Goal: Information Seeking & Learning: Learn about a topic

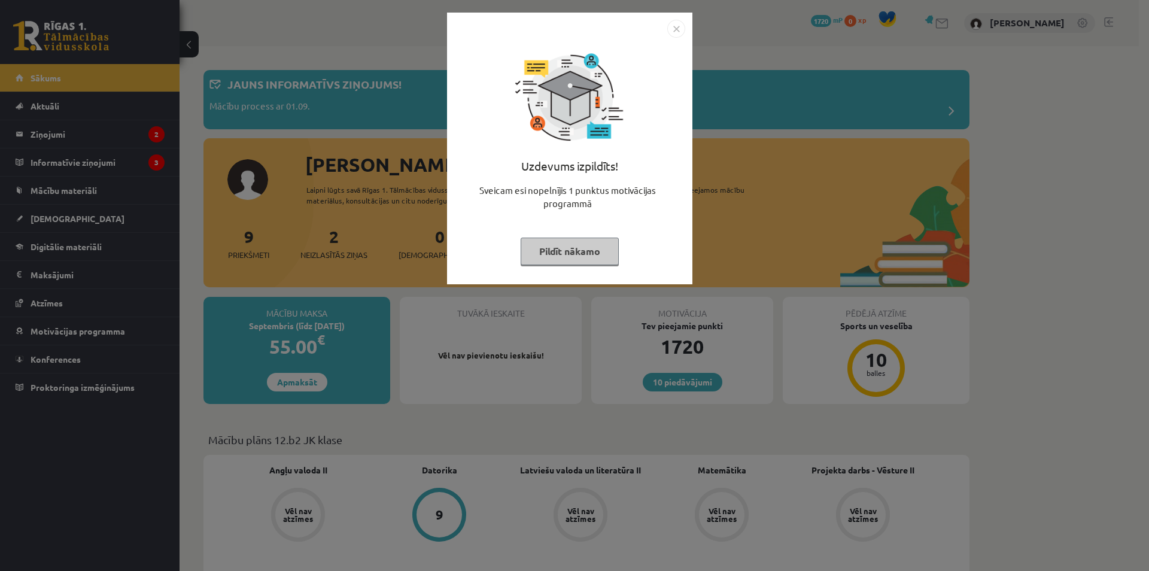
click at [571, 254] on button "Pildīt nākamo" at bounding box center [570, 252] width 98 height 28
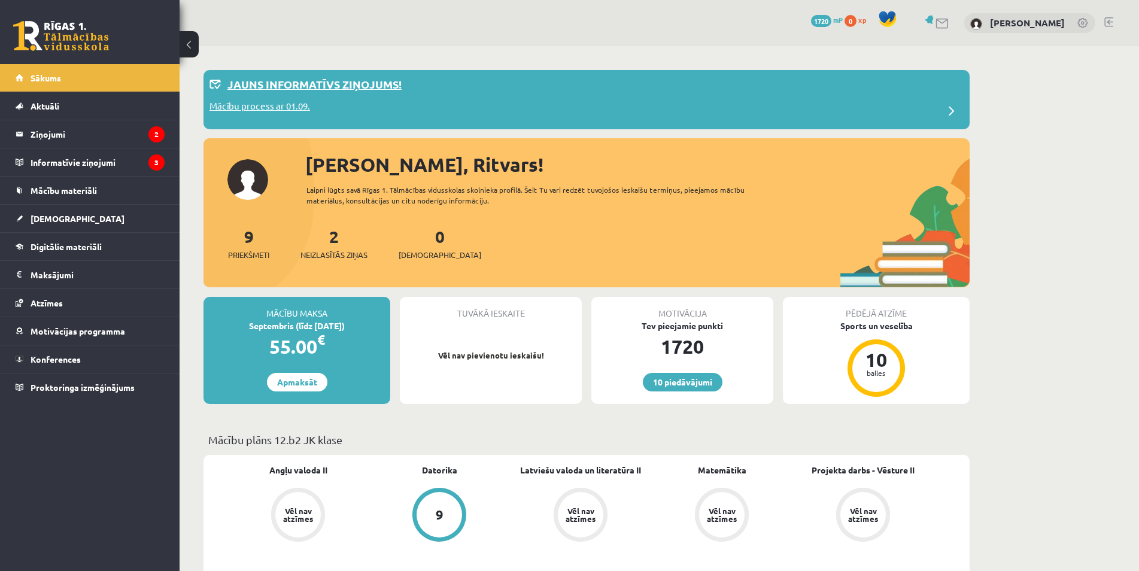
click at [327, 120] on div "Mācību process ar 01.09." at bounding box center [587, 111] width 754 height 24
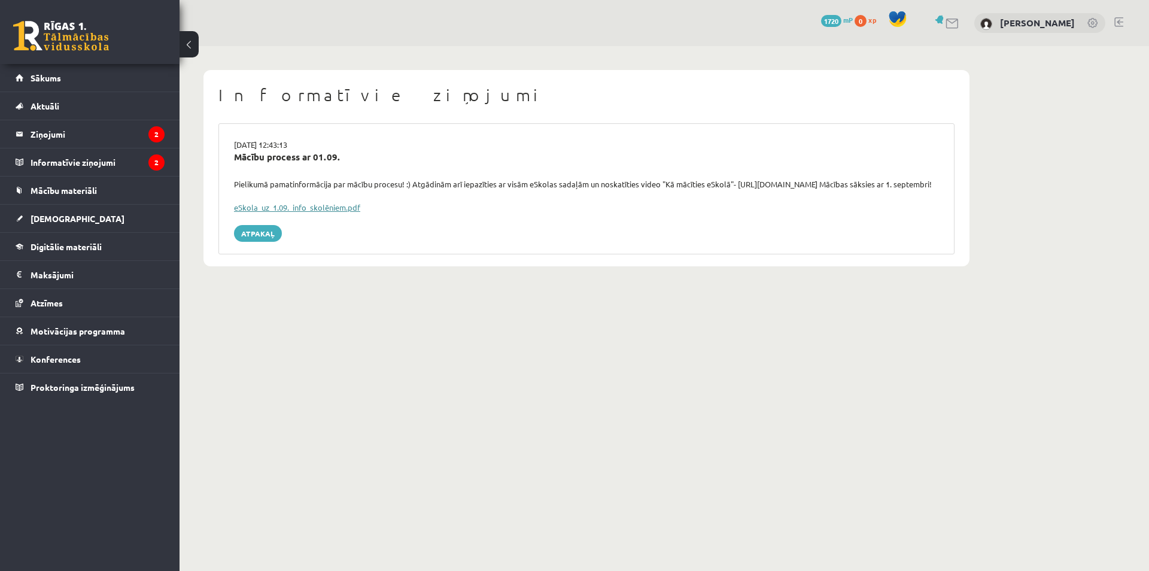
click at [324, 210] on link "eSkola_uz_1.09._info_skolēniem.pdf" at bounding box center [297, 207] width 126 height 10
click at [89, 84] on link "Sākums" at bounding box center [90, 78] width 149 height 28
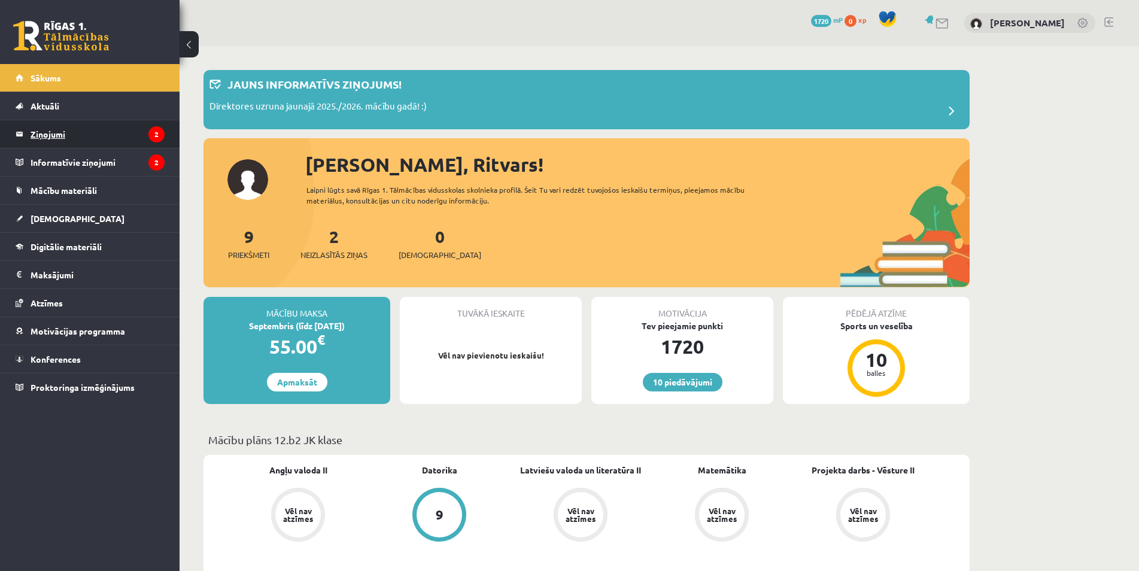
click at [86, 136] on legend "Ziņojumi 2" at bounding box center [98, 134] width 134 height 28
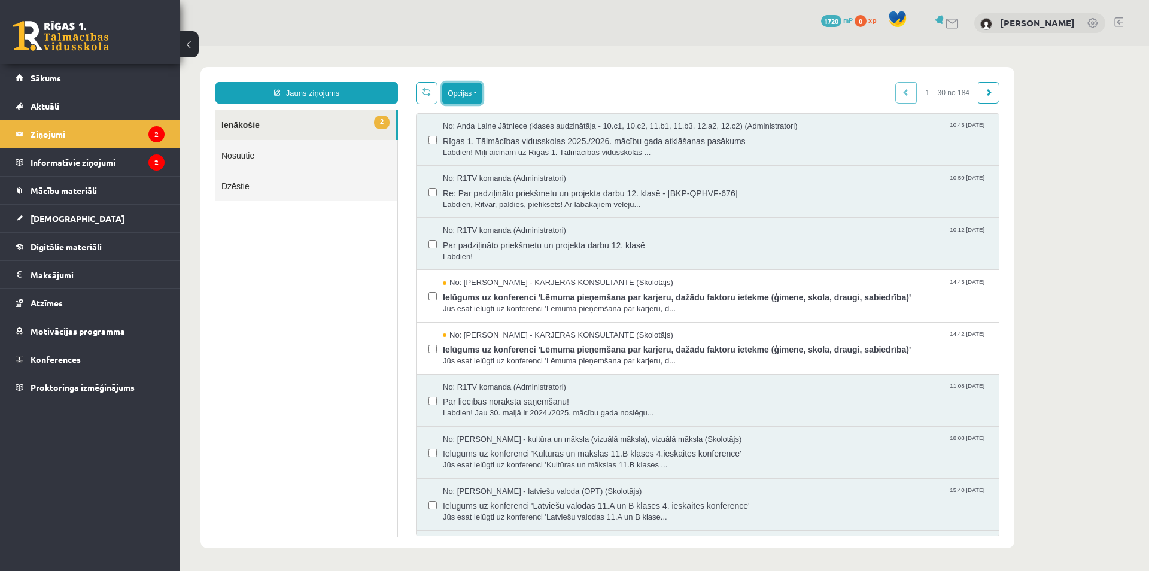
click at [466, 95] on button "Opcijas" at bounding box center [462, 94] width 40 height 22
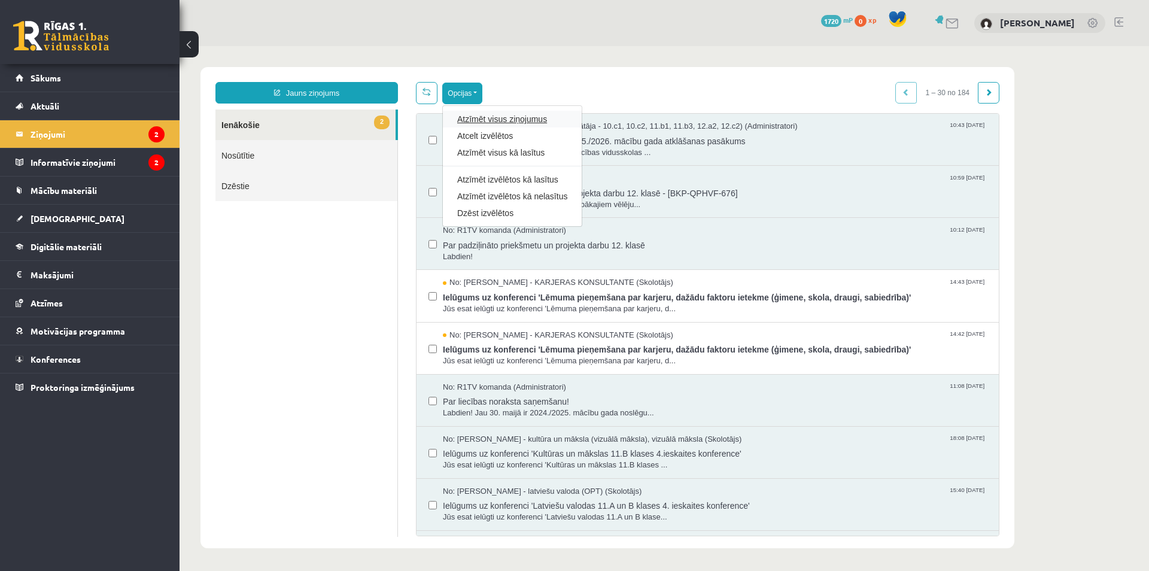
click at [514, 124] on link "Atzīmēt visus ziņojumus" at bounding box center [512, 119] width 110 height 12
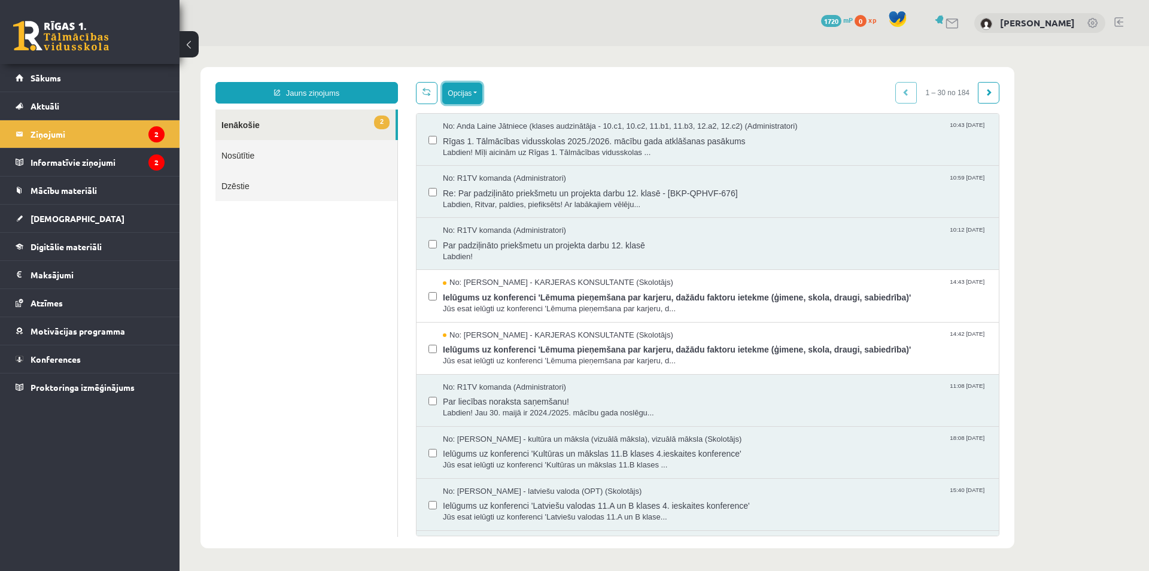
click at [462, 98] on button "Opcijas" at bounding box center [462, 94] width 40 height 22
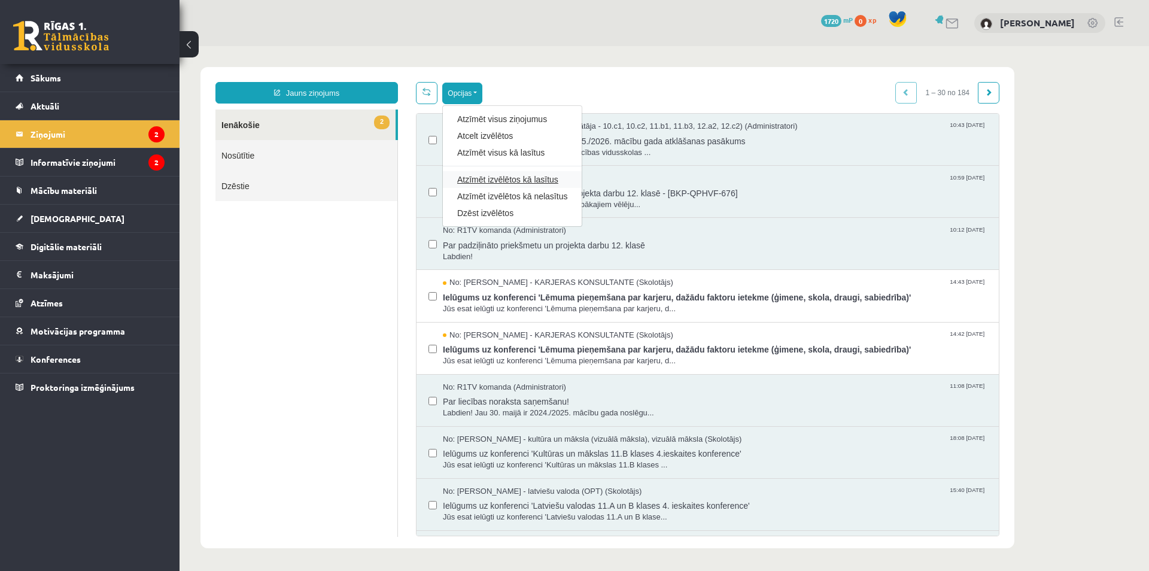
click at [524, 183] on link "Atzīmēt izvēlētos kā lasītus" at bounding box center [512, 180] width 110 height 12
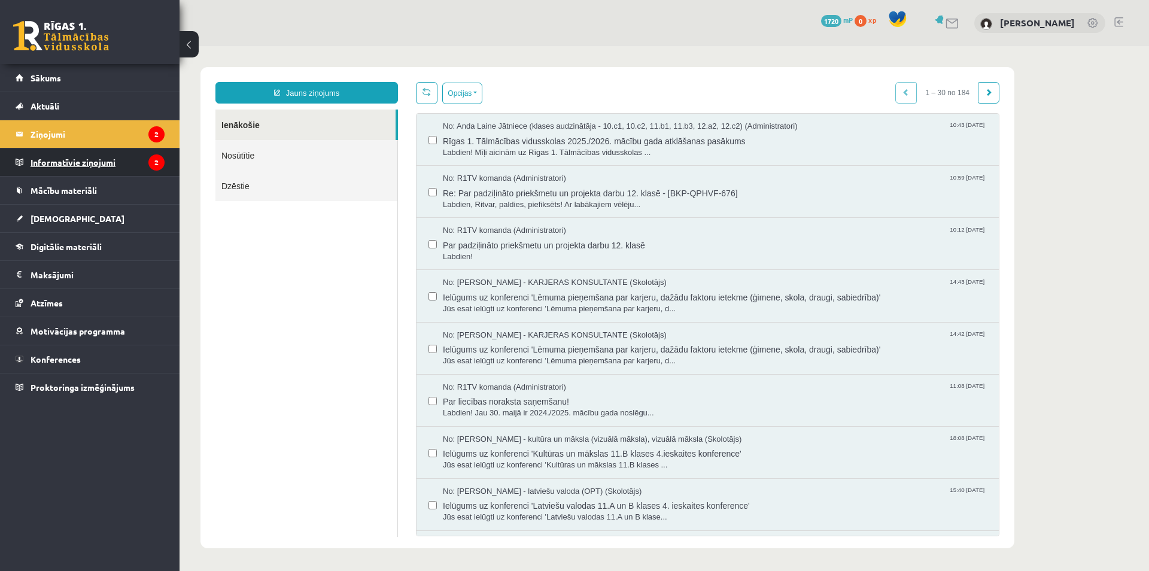
click at [122, 163] on legend "Informatīvie ziņojumi 2" at bounding box center [98, 162] width 134 height 28
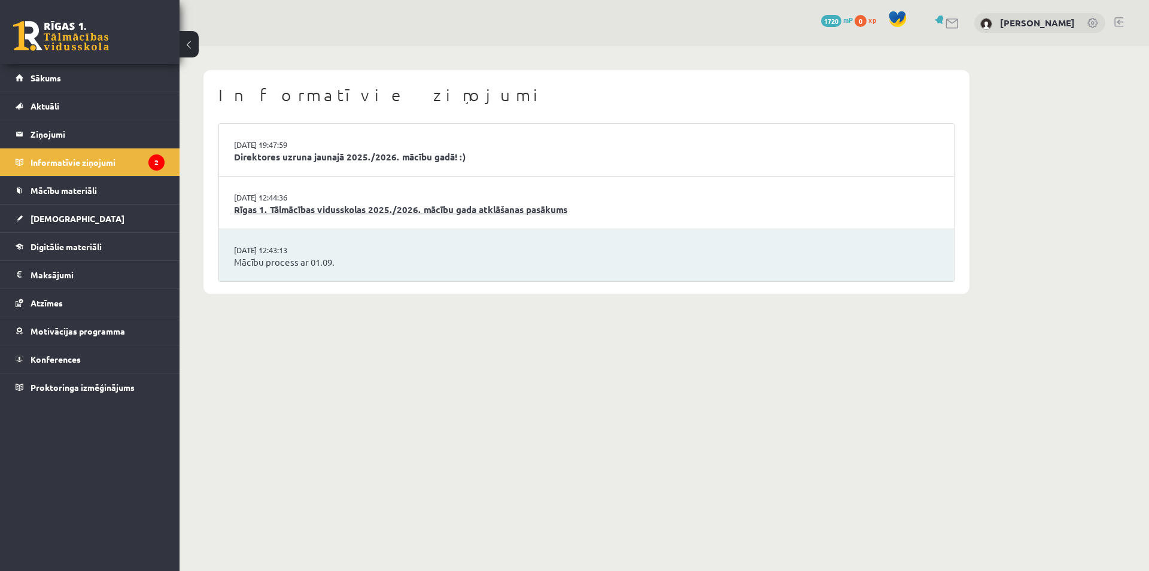
click at [412, 215] on link "Rīgas 1. Tālmācības vidusskolas 2025./2026. mācību gada atklāšanas pasākums" at bounding box center [586, 210] width 705 height 14
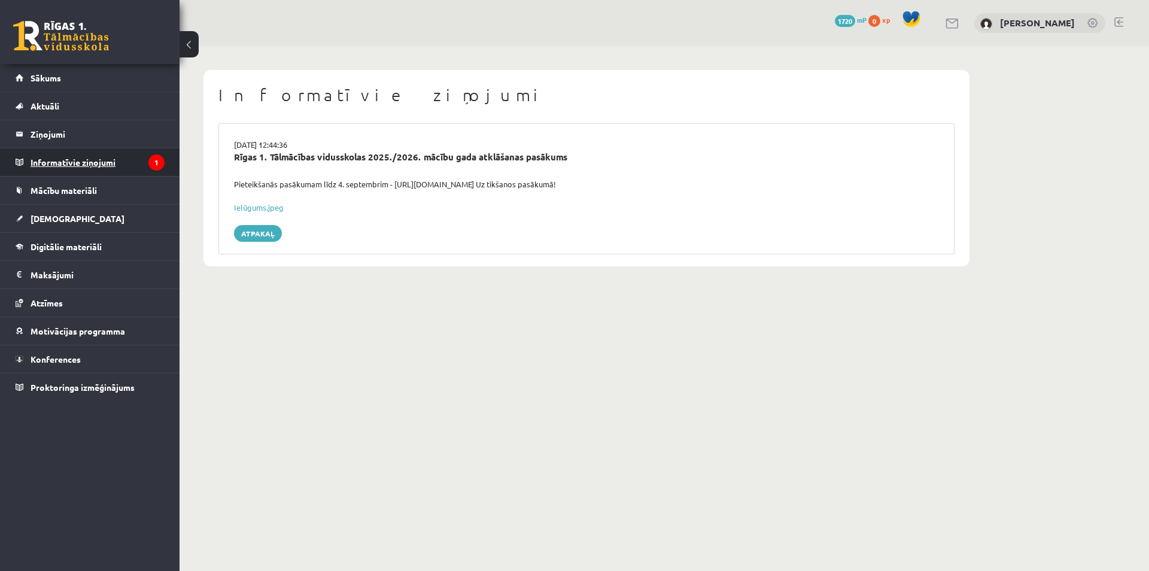
click at [144, 158] on legend "Informatīvie ziņojumi 1" at bounding box center [98, 162] width 134 height 28
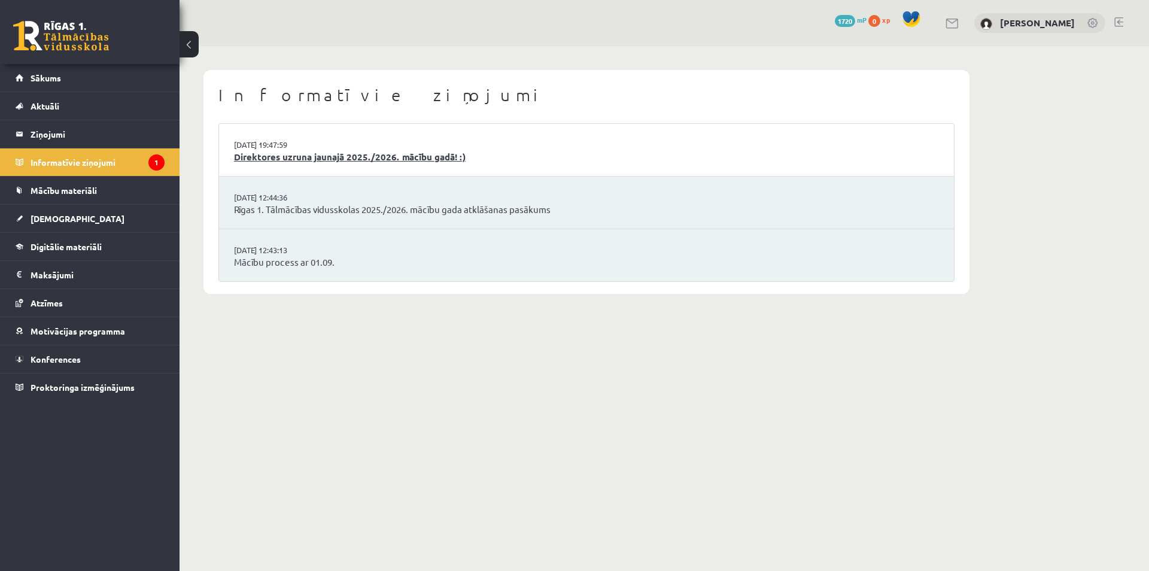
click at [263, 155] on link "Direktores uzruna jaunajā 2025./2026. mācību gadā! :)" at bounding box center [586, 157] width 705 height 14
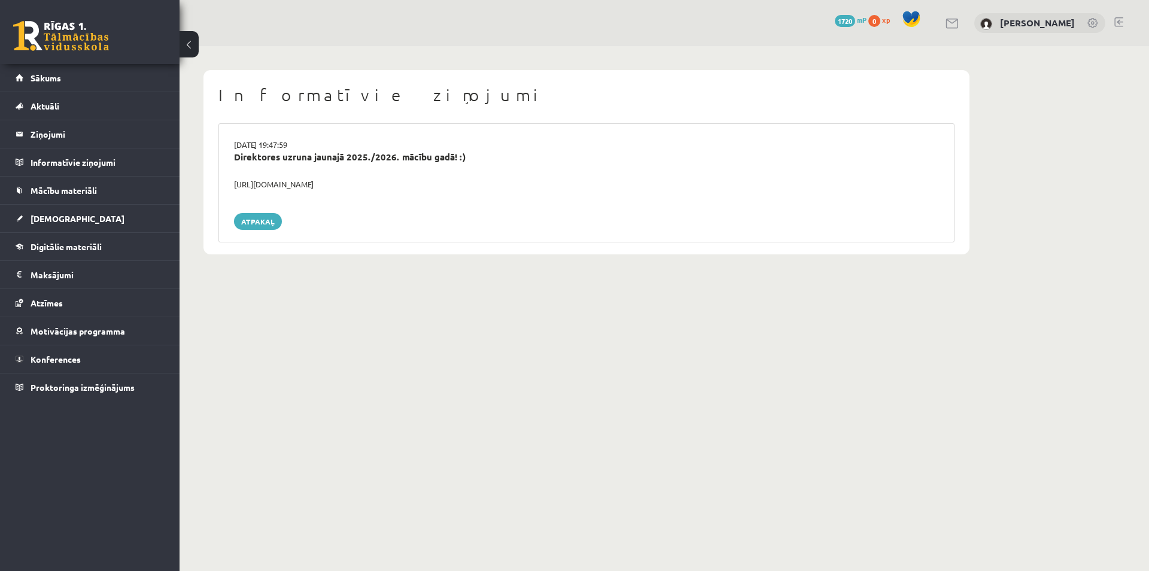
click at [283, 183] on div "https://youtube.com/shorts/lM8RsWyzCn4" at bounding box center [586, 184] width 723 height 12
click at [379, 184] on div "https://youtube.com/shorts/lM8RsWyzCn4" at bounding box center [586, 184] width 723 height 12
drag, startPoint x: 402, startPoint y: 184, endPoint x: 229, endPoint y: 185, distance: 173.0
click at [229, 185] on div "https://youtube.com/shorts/lM8RsWyzCn4" at bounding box center [586, 184] width 723 height 12
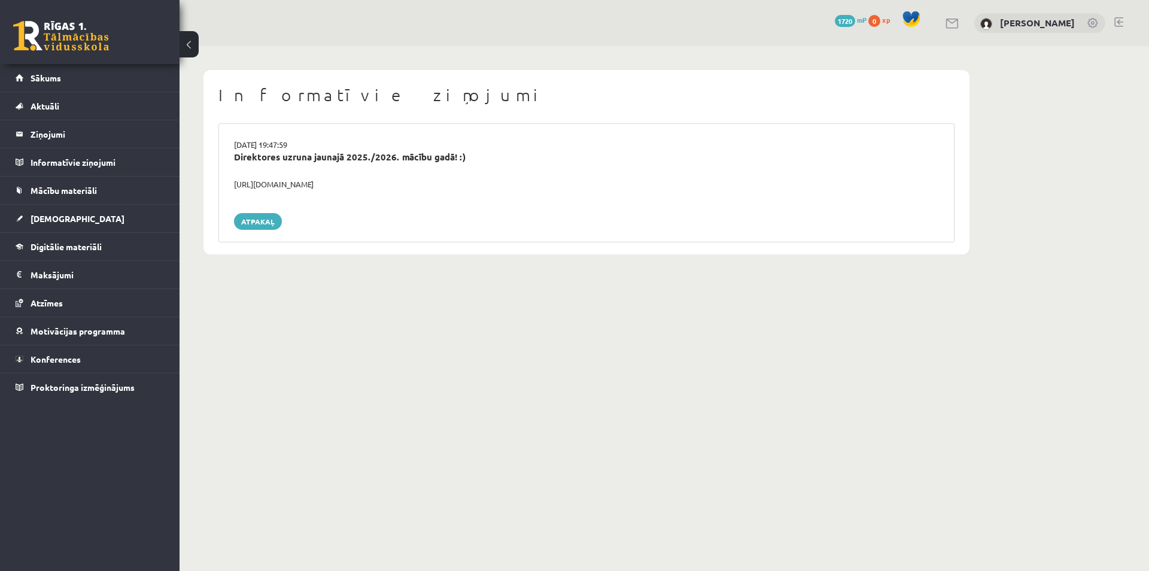
copy div "https://youtube.com/shorts/lM8RsWyzCn4"
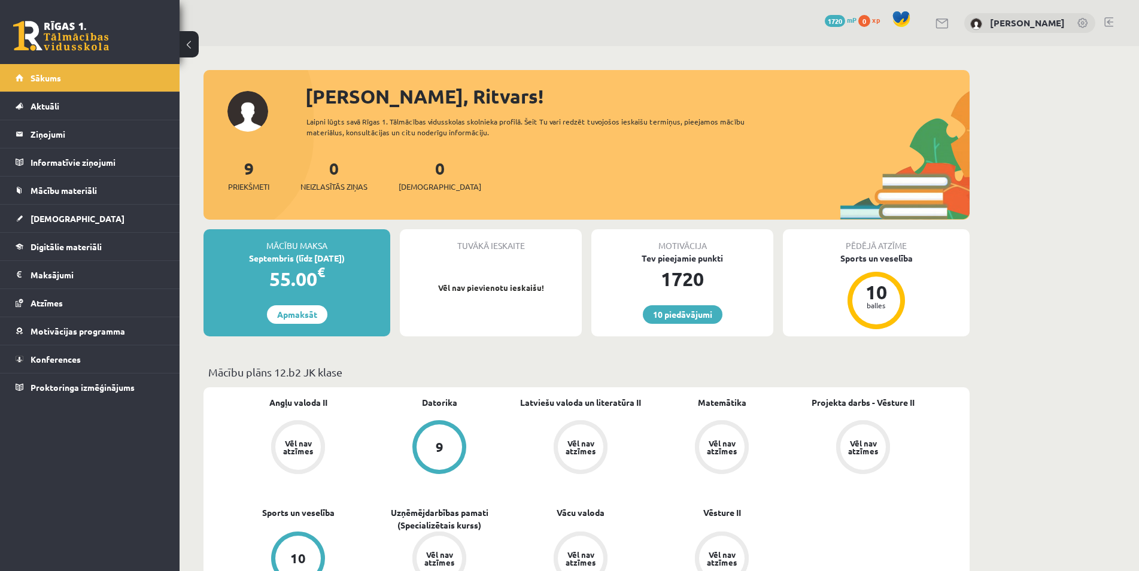
click at [228, 180] on div "9 Priekšmeti" at bounding box center [248, 174] width 41 height 37
drag, startPoint x: 230, startPoint y: 177, endPoint x: 242, endPoint y: 177, distance: 11.4
click at [232, 177] on div "9 Priekšmeti" at bounding box center [248, 174] width 41 height 37
click at [245, 175] on link "9 Priekšmeti" at bounding box center [248, 174] width 41 height 35
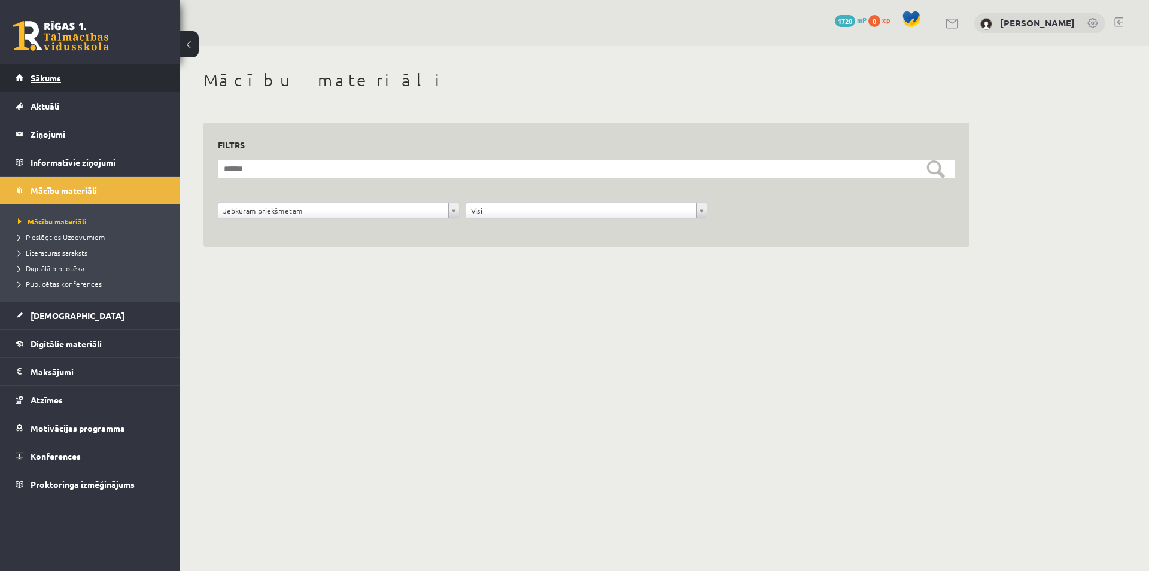
click at [65, 89] on link "Sākums" at bounding box center [90, 78] width 149 height 28
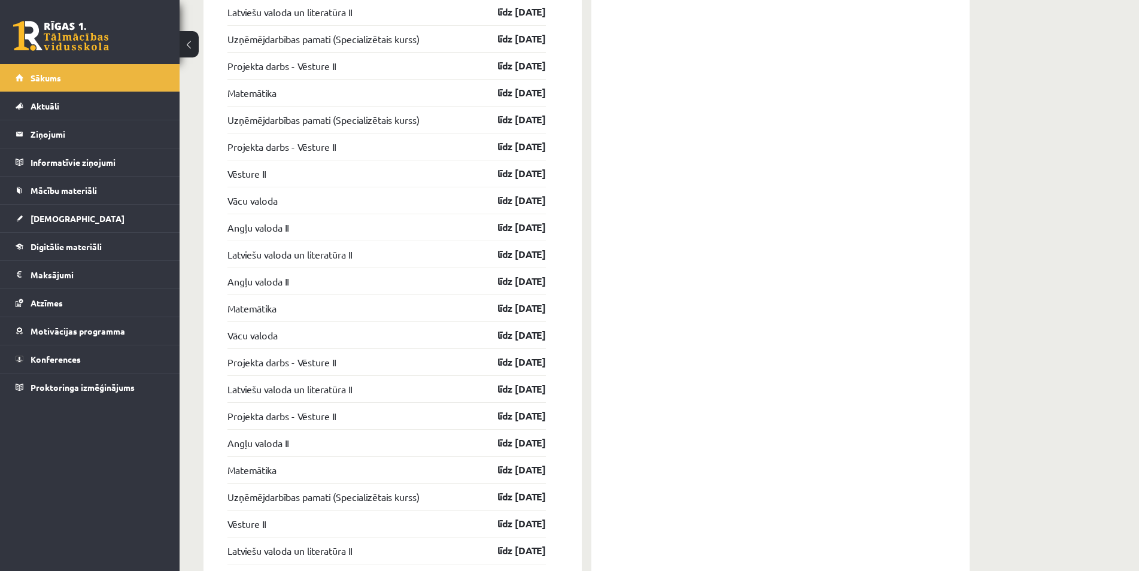
scroll to position [1394, 0]
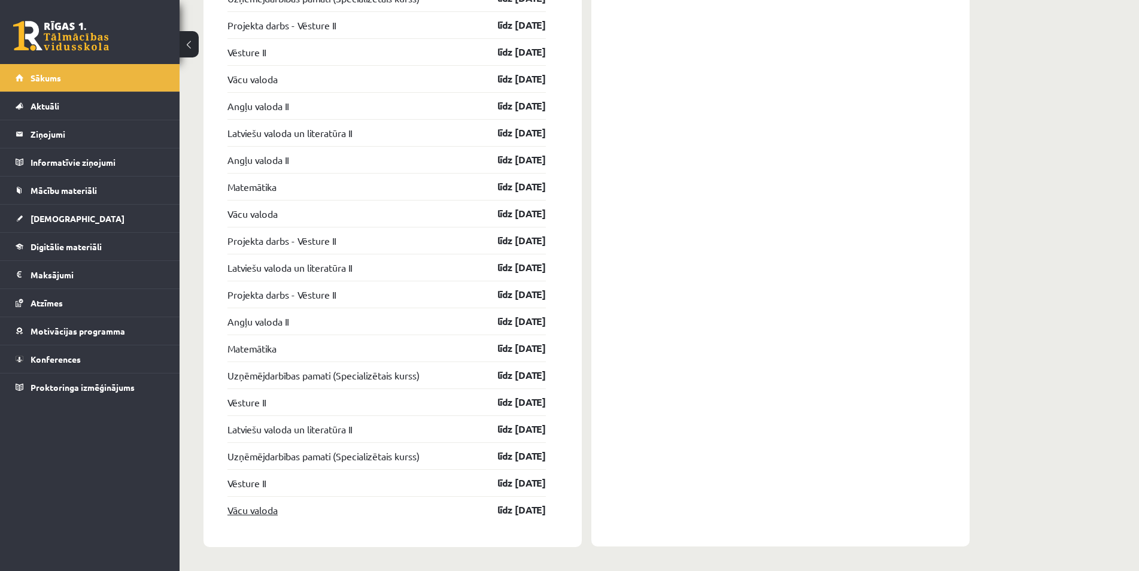
click at [259, 511] on link "Vācu valoda" at bounding box center [253, 510] width 50 height 14
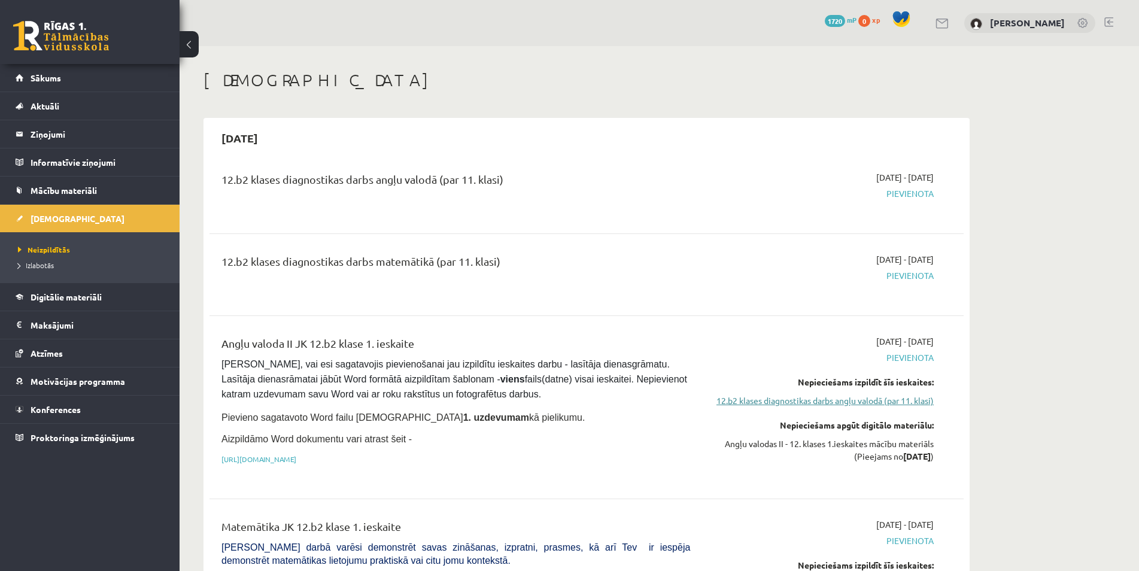
click at [759, 398] on link "12.b2 klases diagnostikas darbs angļu valodā (par 11. klasi)" at bounding box center [821, 401] width 226 height 13
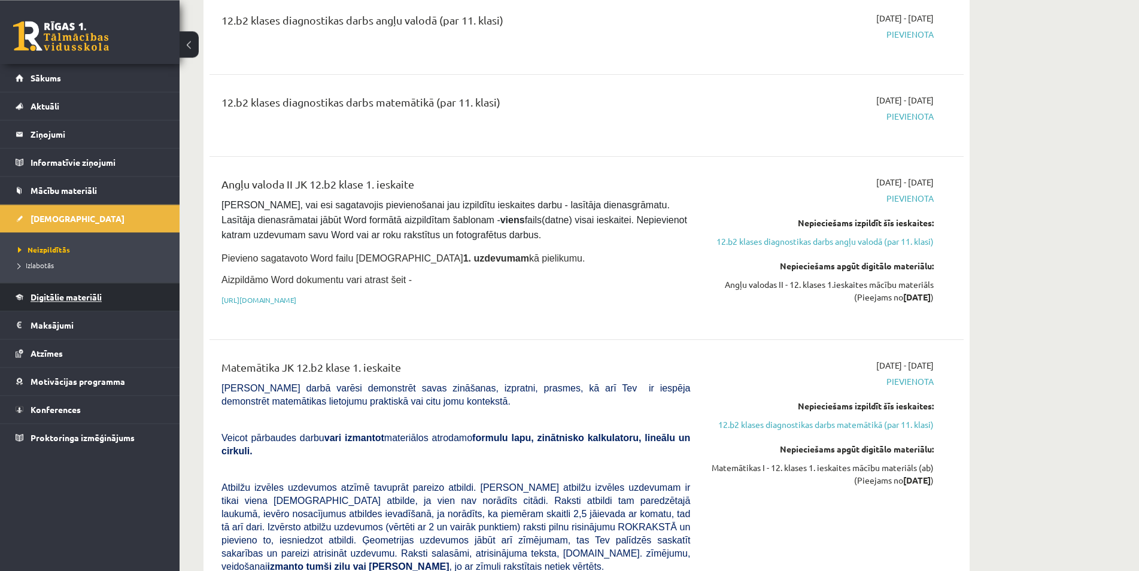
click at [96, 291] on link "Digitālie materiāli" at bounding box center [90, 297] width 149 height 28
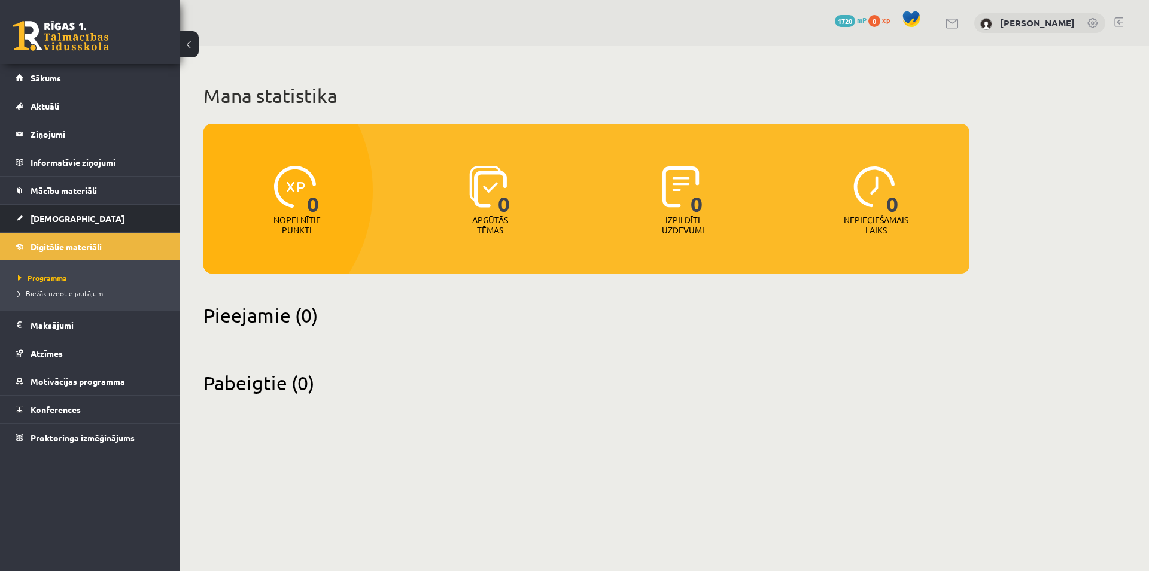
click at [69, 213] on link "[DEMOGRAPHIC_DATA]" at bounding box center [90, 219] width 149 height 28
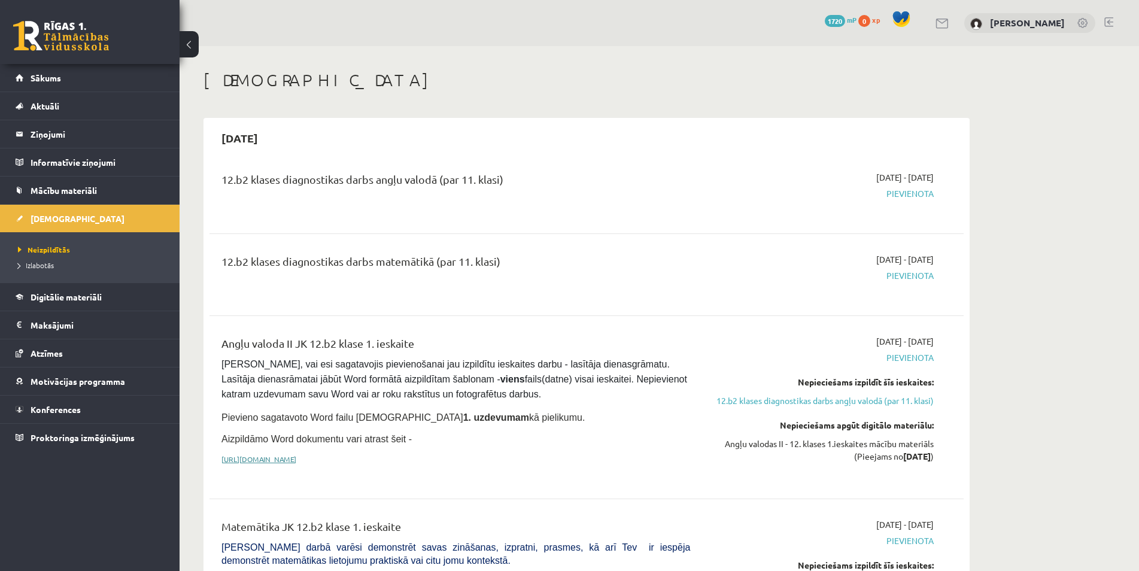
click at [296, 458] on link "https://drive.google.com/drive/folders/1IHE_ip15KOAbO2Se1NDGwZ2e__vlzPUf?usp=sh…" at bounding box center [259, 459] width 75 height 10
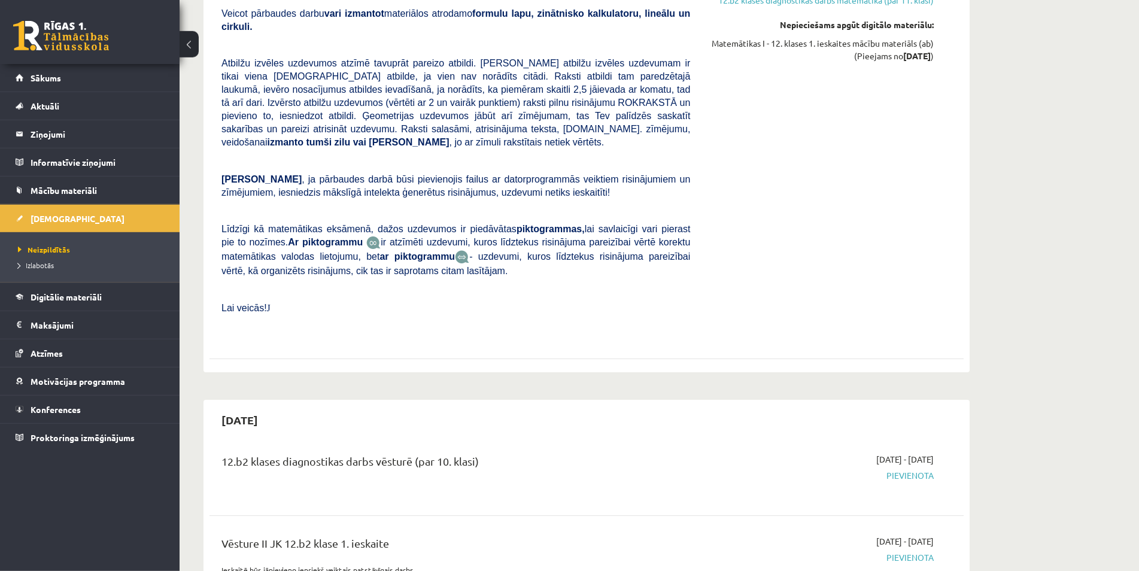
scroll to position [611, 0]
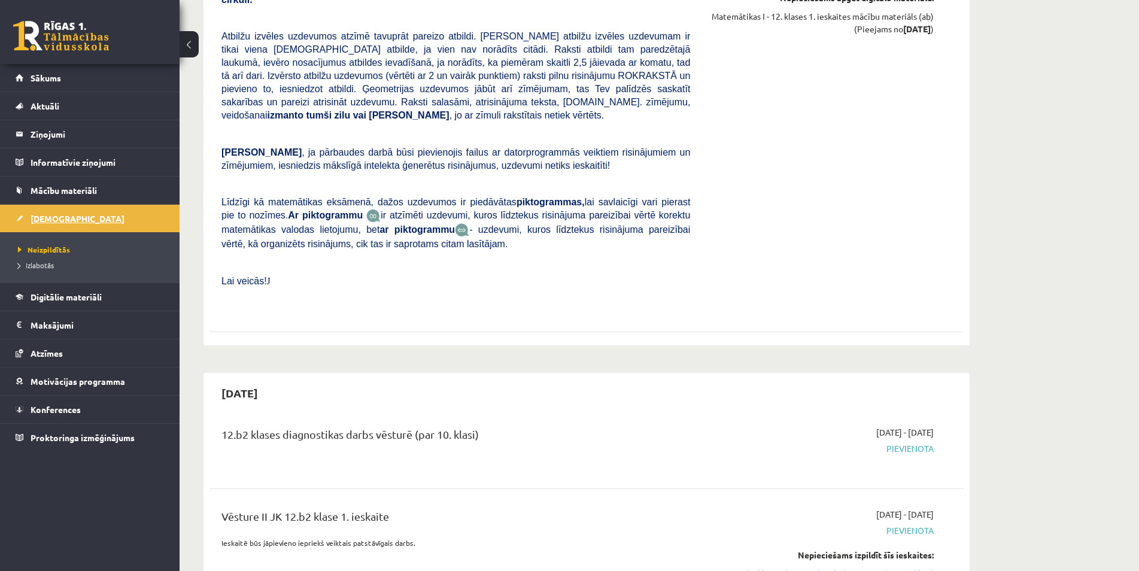
click at [78, 217] on link "[DEMOGRAPHIC_DATA]" at bounding box center [90, 219] width 149 height 28
click at [68, 195] on link "Mācību materiāli" at bounding box center [90, 191] width 149 height 28
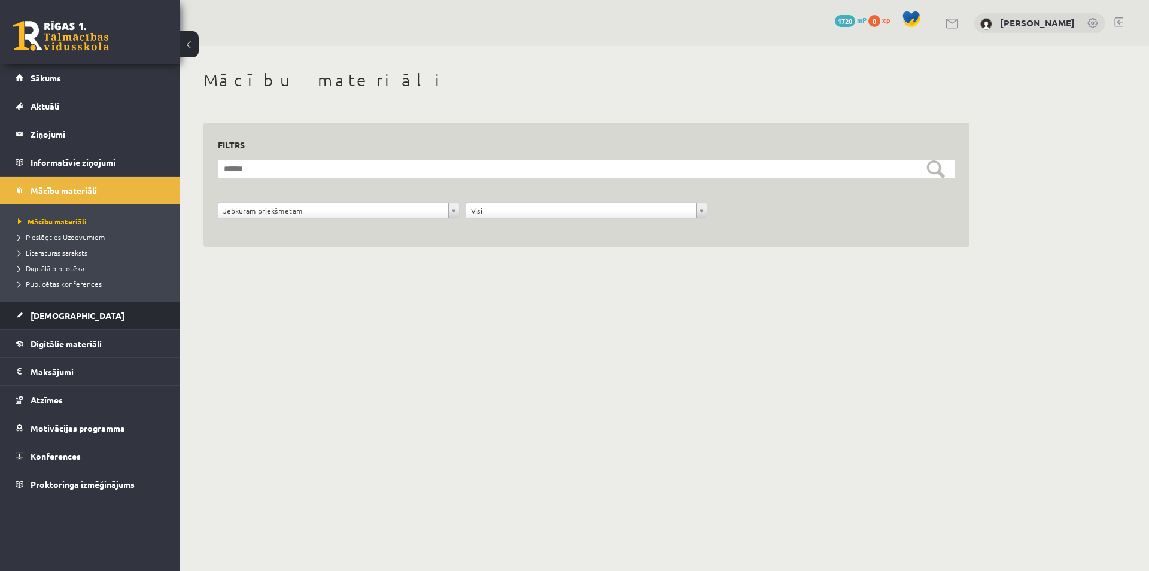
click at [58, 318] on span "[DEMOGRAPHIC_DATA]" at bounding box center [78, 315] width 94 height 11
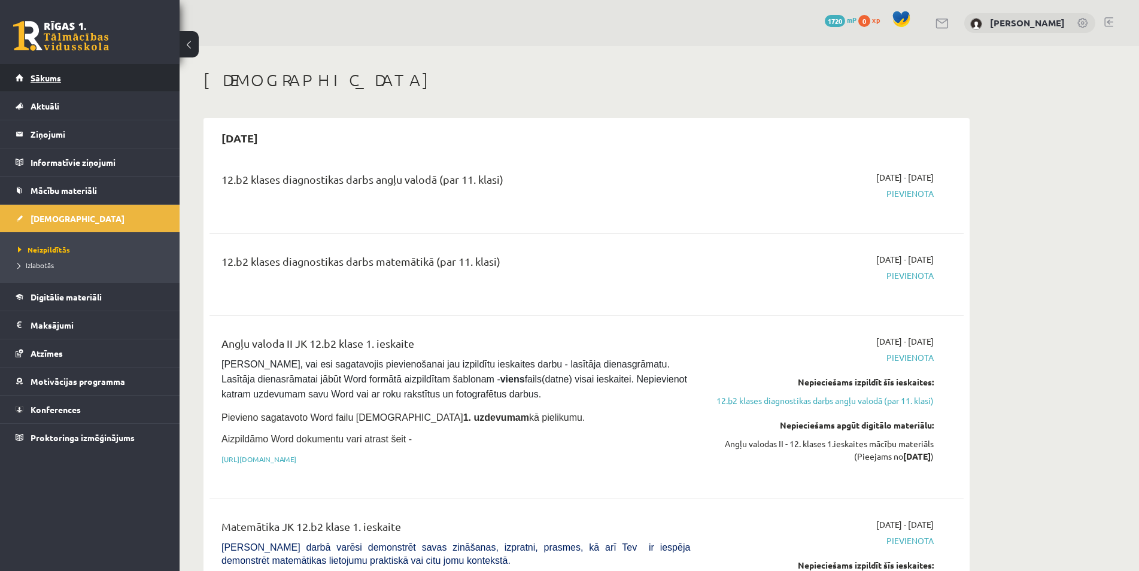
click at [78, 78] on link "Sākums" at bounding box center [90, 78] width 149 height 28
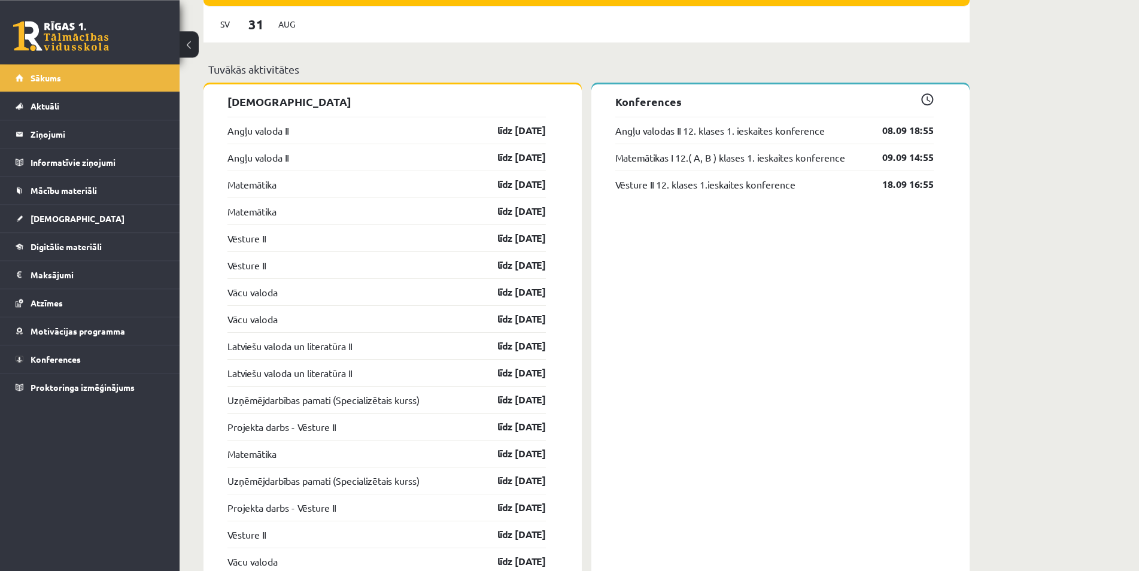
scroll to position [916, 0]
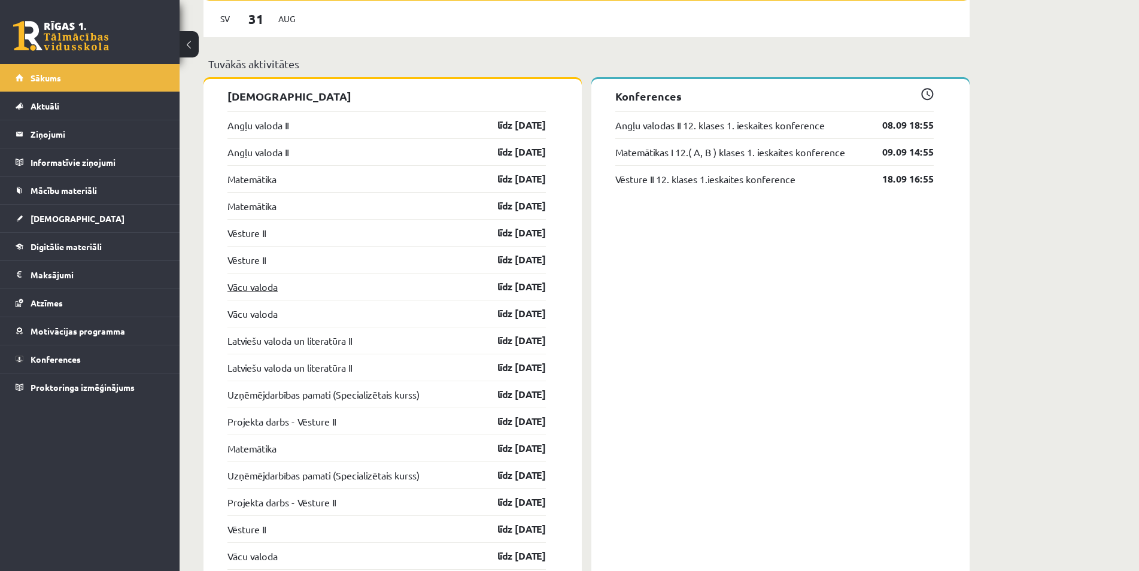
click at [270, 288] on link "Vācu valoda" at bounding box center [253, 287] width 50 height 14
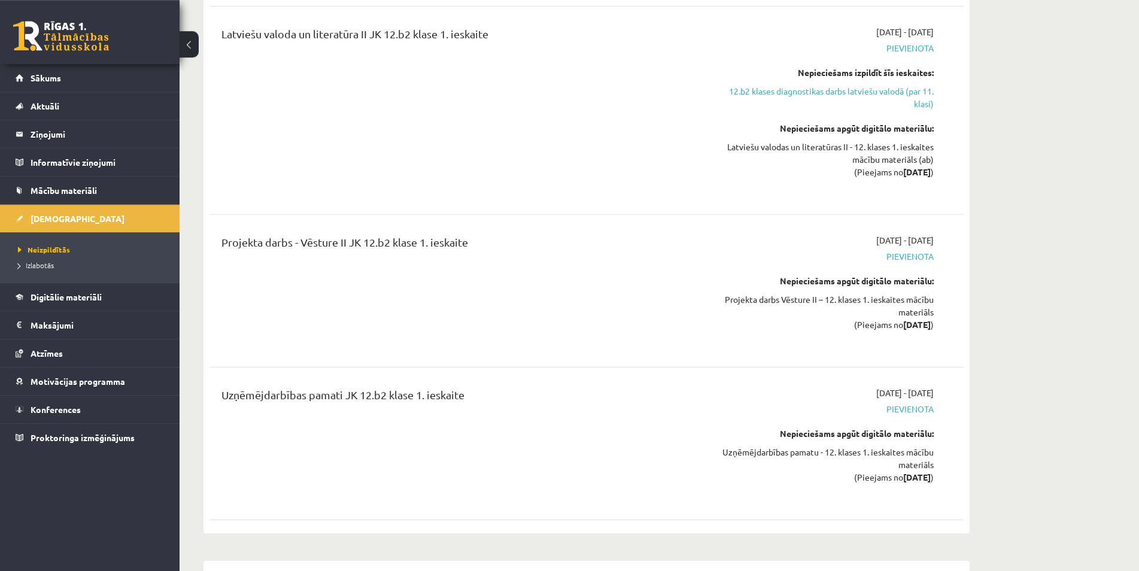
scroll to position [1832, 0]
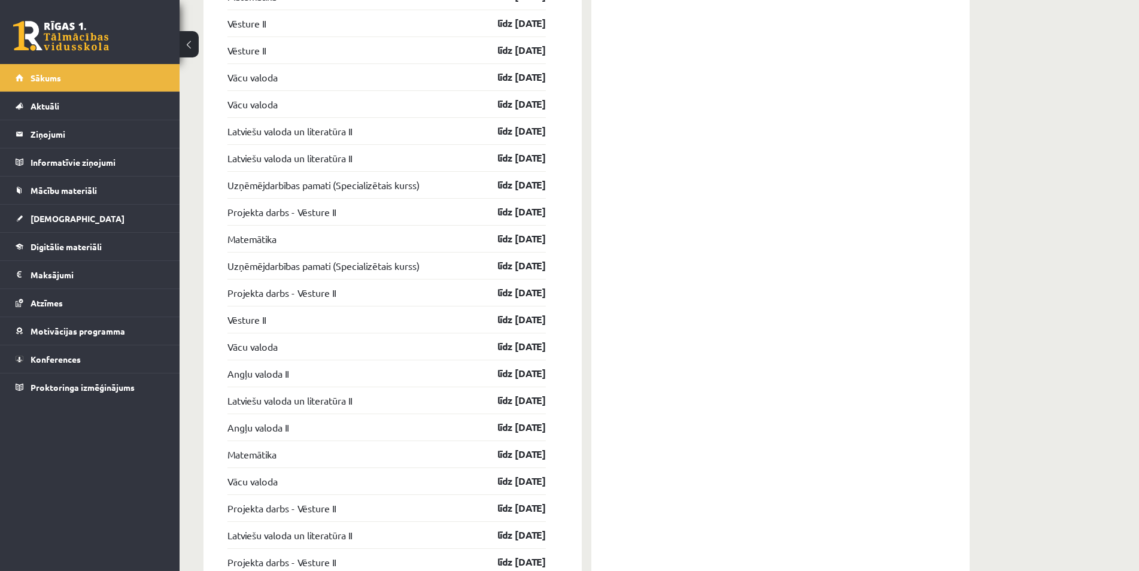
scroll to position [1088, 0]
